Goal: Transaction & Acquisition: Purchase product/service

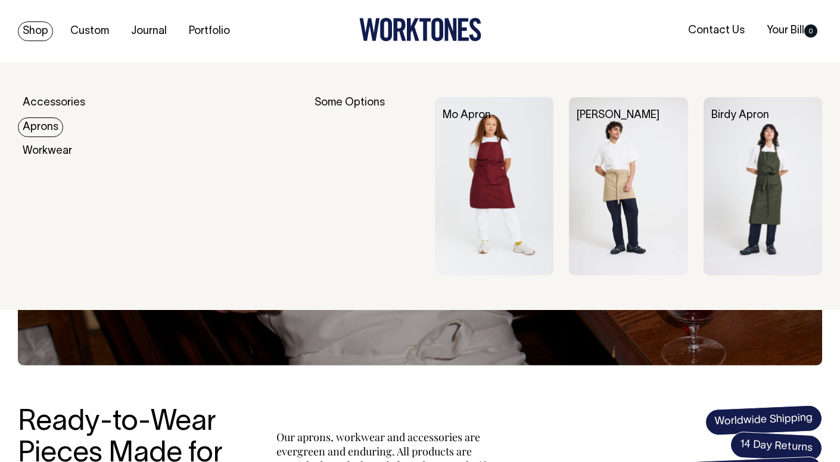
click at [41, 126] on link "Aprons" at bounding box center [40, 127] width 45 height 20
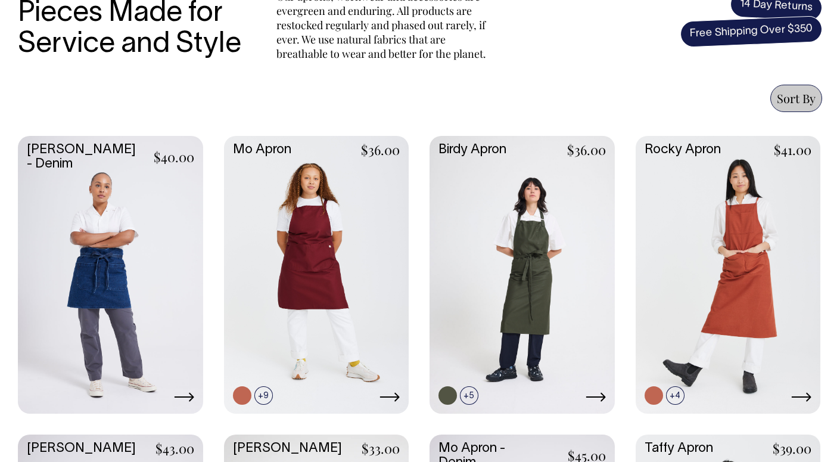
scroll to position [440, 0]
click at [56, 286] on link at bounding box center [110, 273] width 185 height 275
